Goal: Transaction & Acquisition: Download file/media

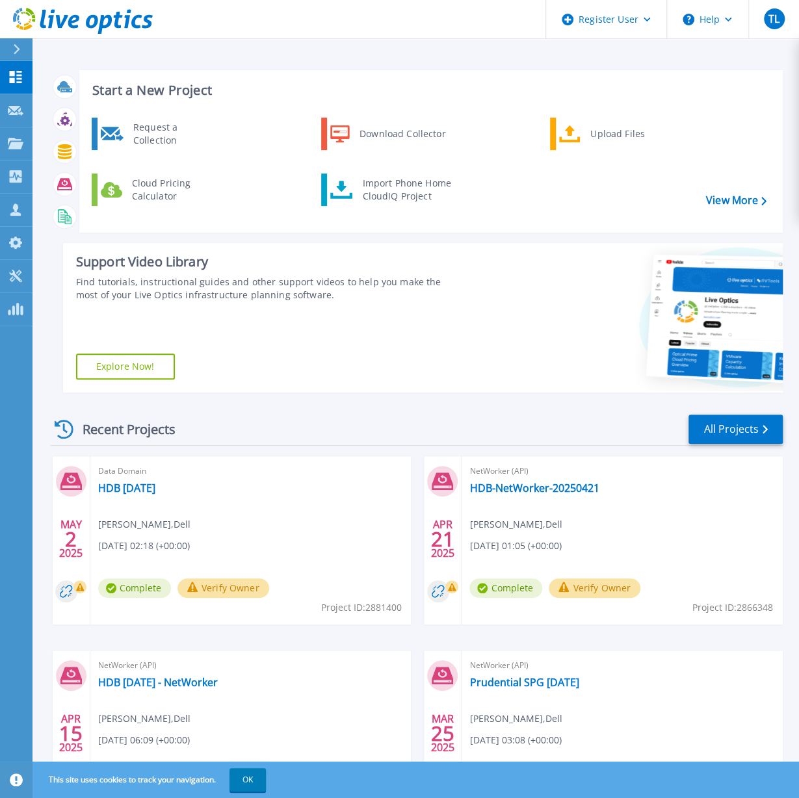
click at [555, 243] on div "Start a New Project Request a Collection Download Collector Upload Files Cloud …" at bounding box center [416, 231] width 733 height 343
click at [438, 135] on div "Download Collector" at bounding box center [402, 134] width 98 height 26
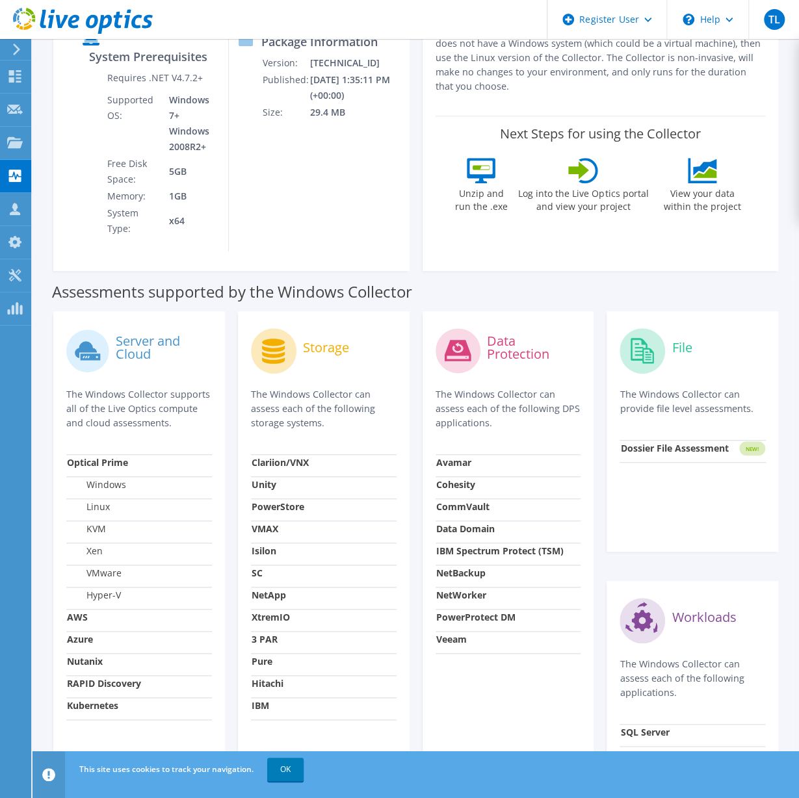
scroll to position [256, 0]
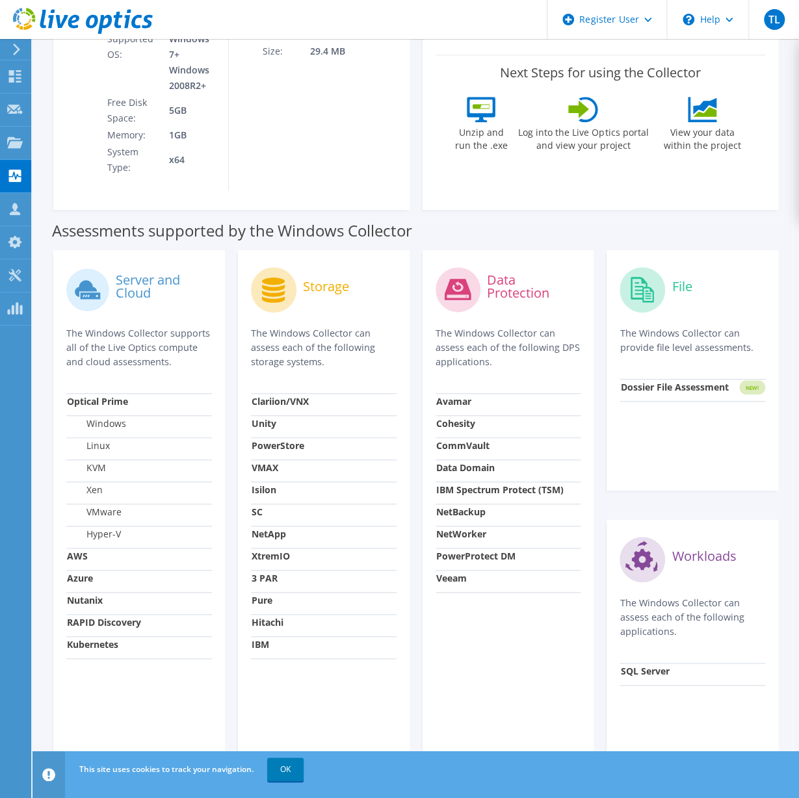
click at [548, 665] on div "Data Protection The Windows Collector can assess each of the following DPS appl…" at bounding box center [509, 505] width 172 height 510
click at [517, 211] on div "Assessments supported by the Windows Collector" at bounding box center [416, 227] width 728 height 33
